Goal: Task Accomplishment & Management: Manage account settings

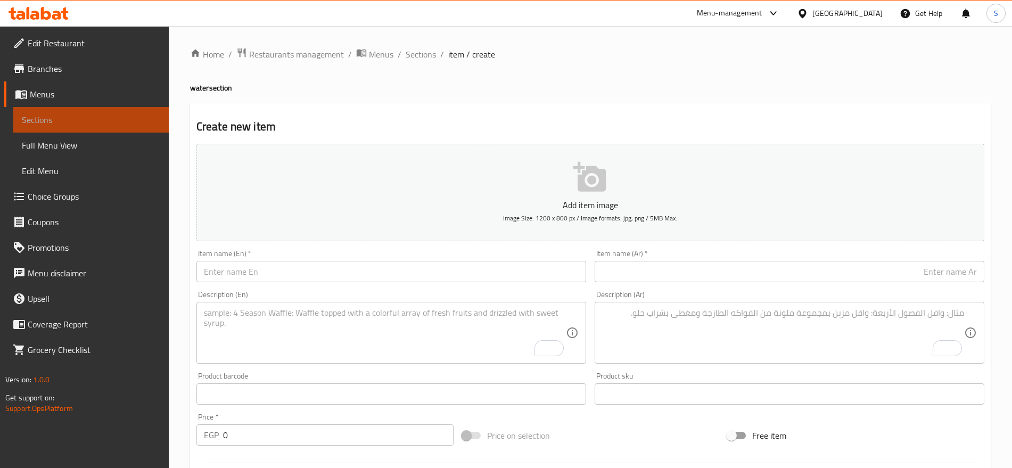
click at [103, 124] on span "Sections" at bounding box center [91, 119] width 138 height 13
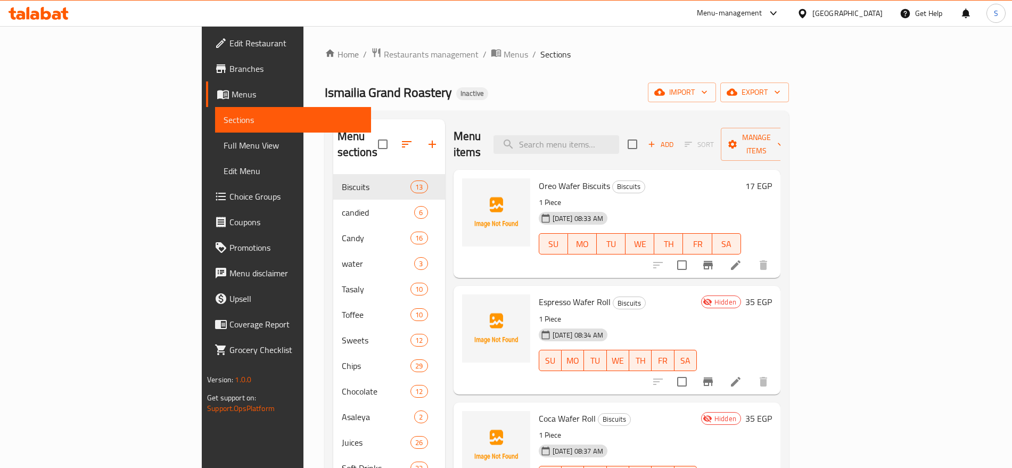
click at [215, 107] on link "Sections" at bounding box center [292, 120] width 155 height 26
click at [232, 97] on span "Menus" at bounding box center [297, 94] width 130 height 13
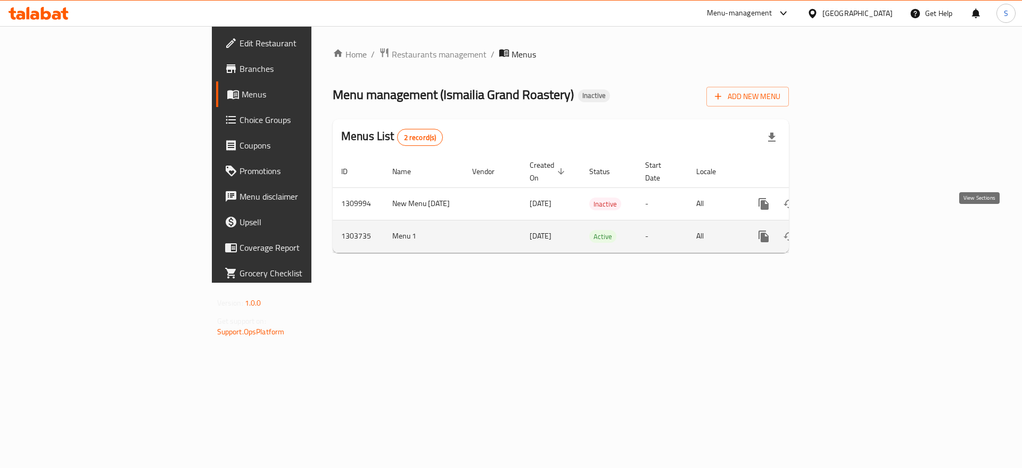
click at [846, 232] on icon "enhanced table" at bounding box center [841, 237] width 10 height 10
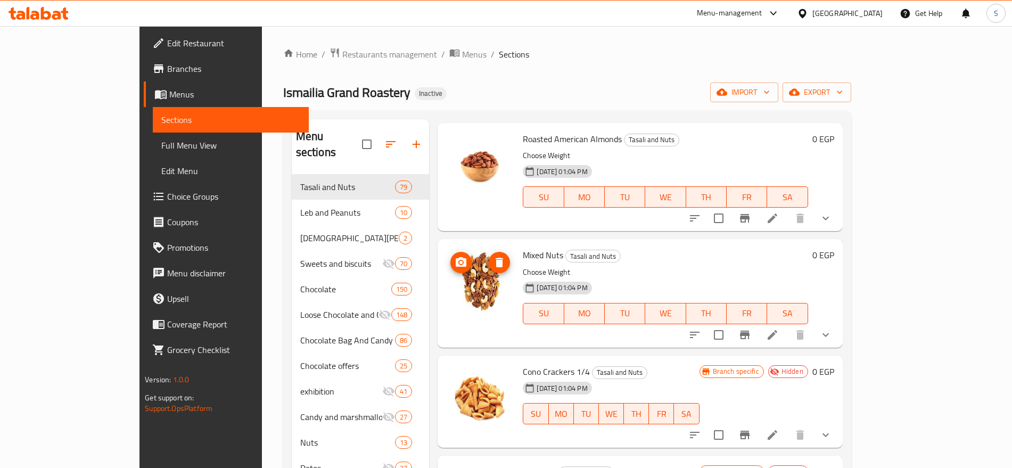
scroll to position [266, 0]
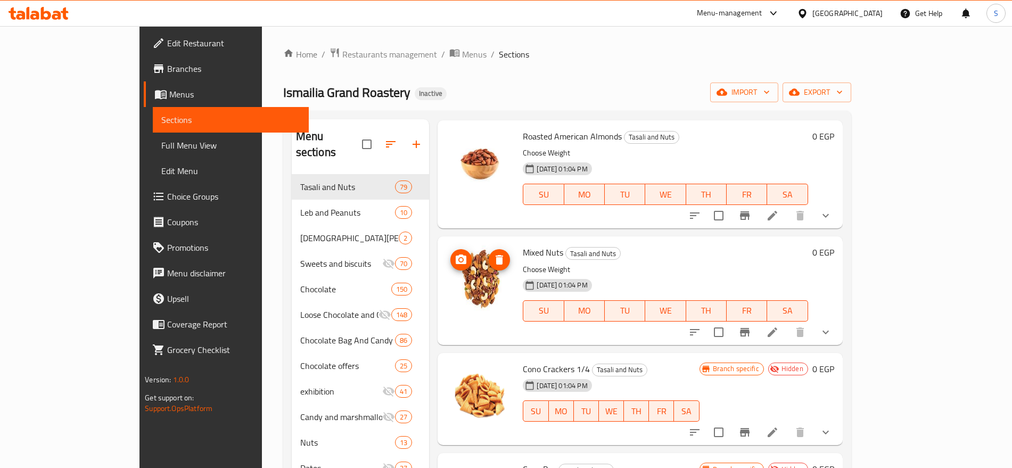
click at [450, 280] on img at bounding box center [480, 279] width 68 height 68
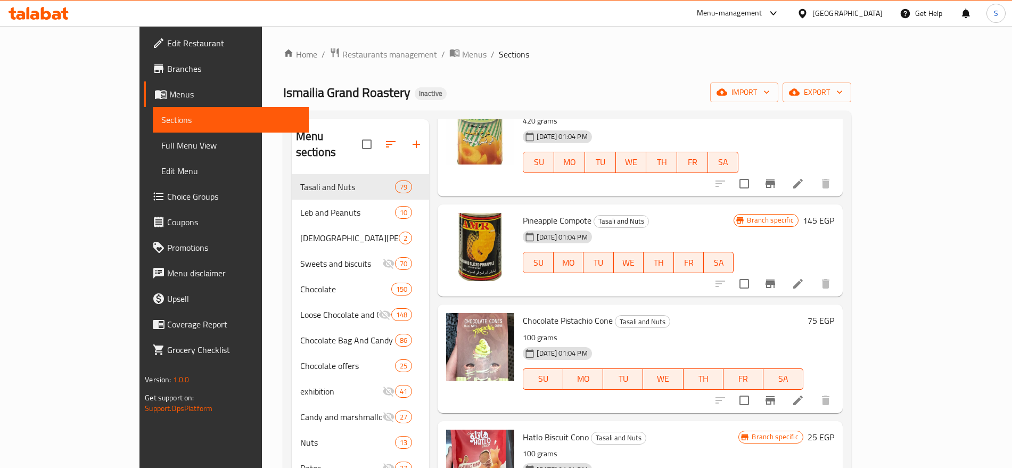
scroll to position [5325, 0]
